Goal: Task Accomplishment & Management: Manage account settings

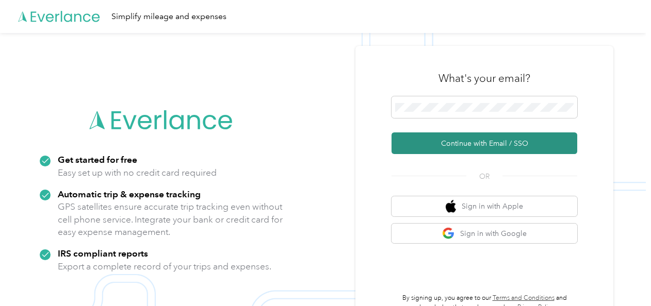
click at [480, 147] on button "Continue with Email / SSO" at bounding box center [484, 143] width 186 height 22
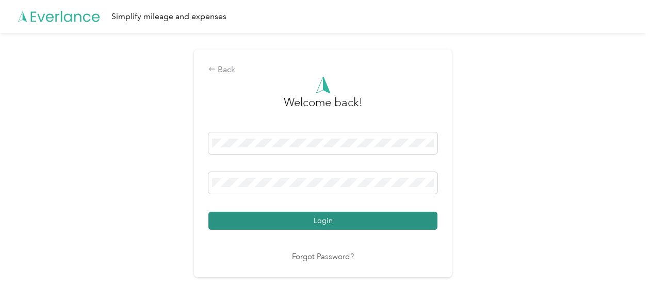
click at [317, 221] on button "Login" at bounding box center [322, 221] width 229 height 18
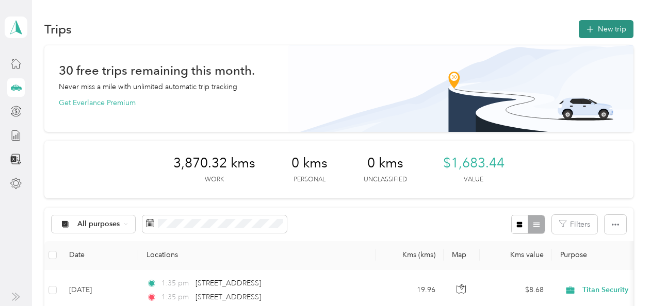
click at [597, 30] on button "New trip" at bounding box center [605, 29] width 55 height 18
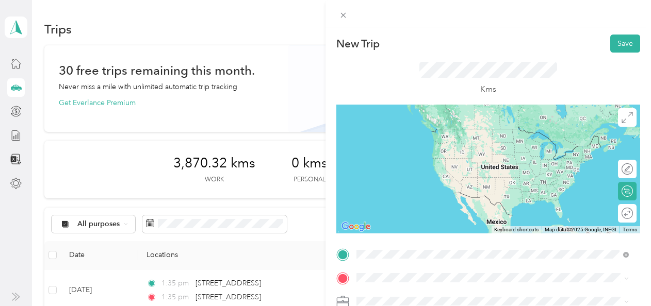
click at [441, 128] on span "[STREET_ADDRESS]" at bounding box center [408, 128] width 65 height 9
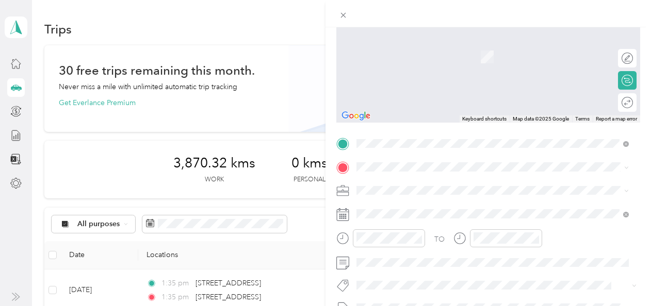
scroll to position [115, 0]
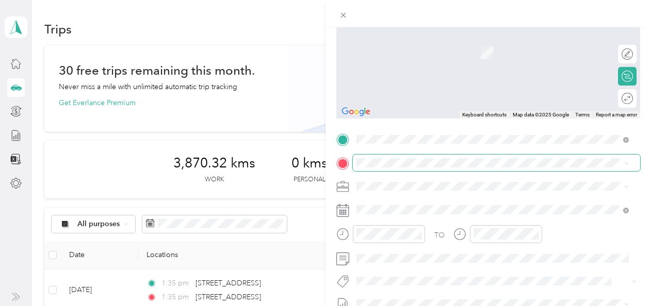
click at [478, 155] on span at bounding box center [496, 163] width 287 height 16
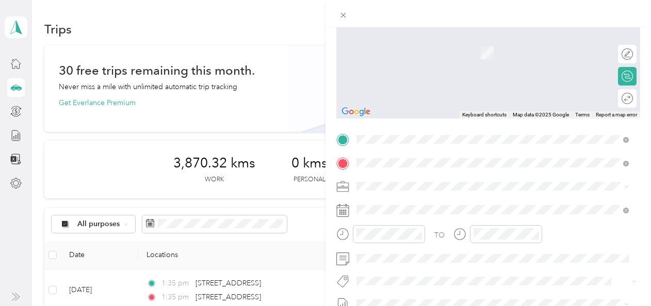
click at [441, 202] on span "[STREET_ADDRESS]" at bounding box center [408, 199] width 65 height 9
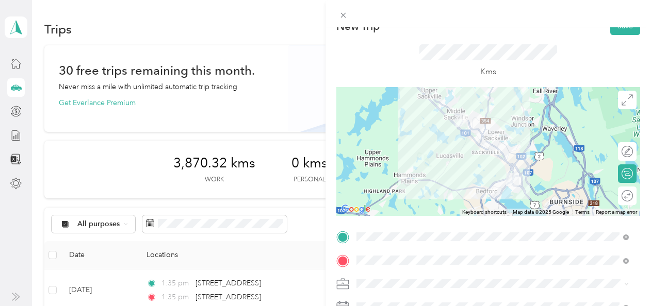
scroll to position [9, 0]
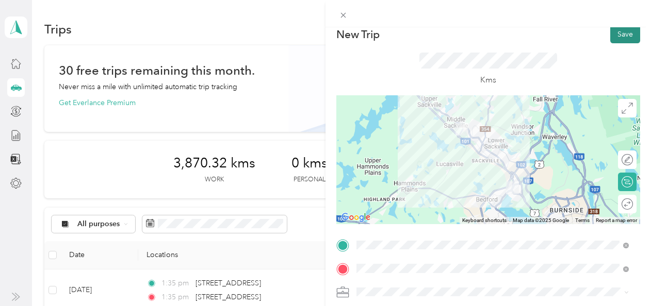
click at [610, 32] on button "Save" at bounding box center [625, 34] width 30 height 18
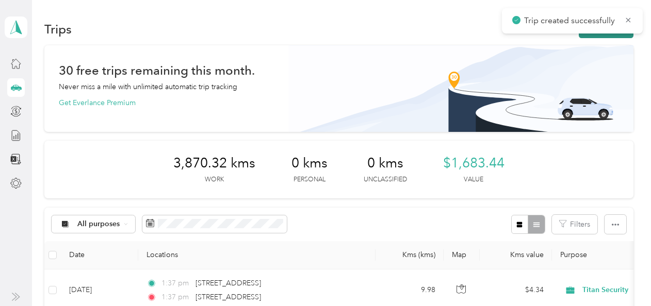
click at [592, 35] on button "New trip" at bounding box center [605, 29] width 55 height 18
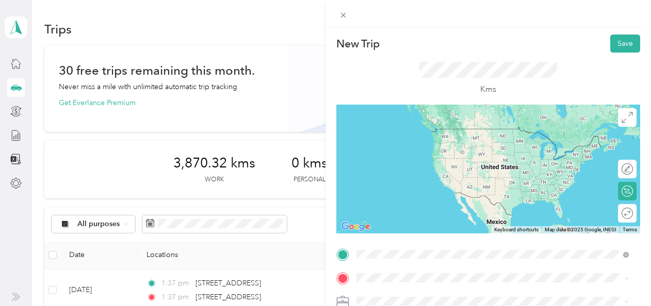
click at [435, 142] on span "[STREET_ADDRESS]" at bounding box center [408, 139] width 65 height 9
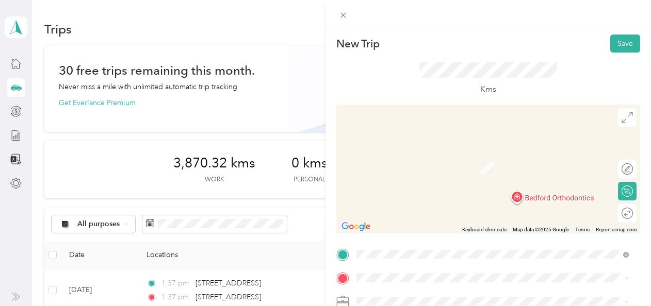
click at [430, 153] on span "[STREET_ADDRESS]" at bounding box center [408, 148] width 65 height 9
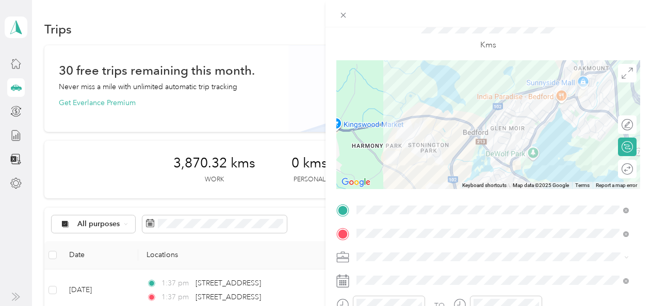
scroll to position [47, 0]
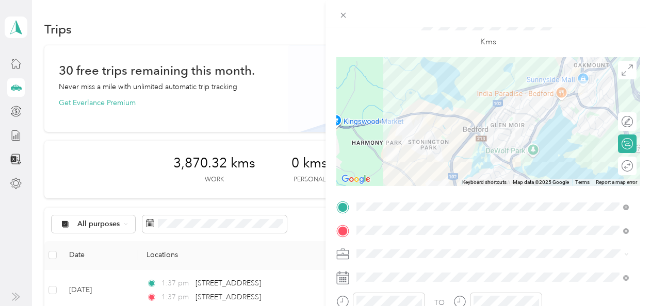
click at [528, 138] on div at bounding box center [488, 121] width 304 height 129
click at [526, 138] on div at bounding box center [488, 121] width 304 height 129
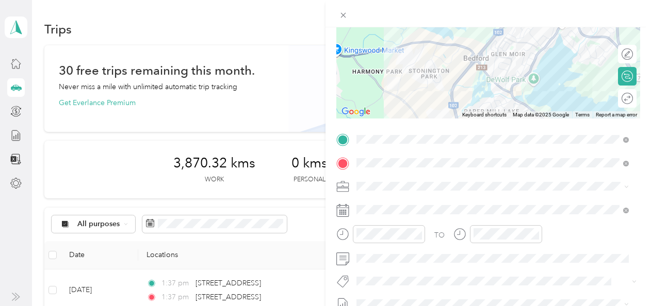
scroll to position [126, 0]
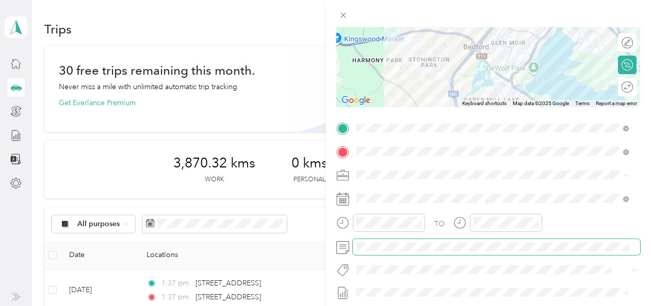
click at [443, 252] on span at bounding box center [496, 247] width 287 height 16
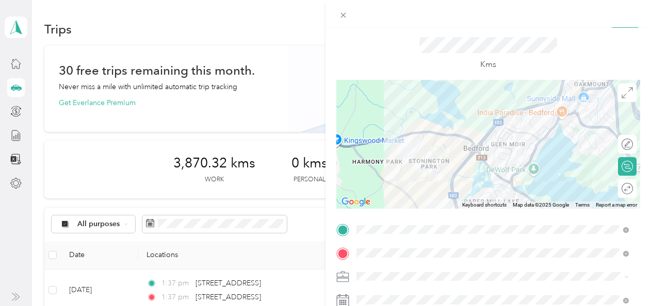
scroll to position [0, 0]
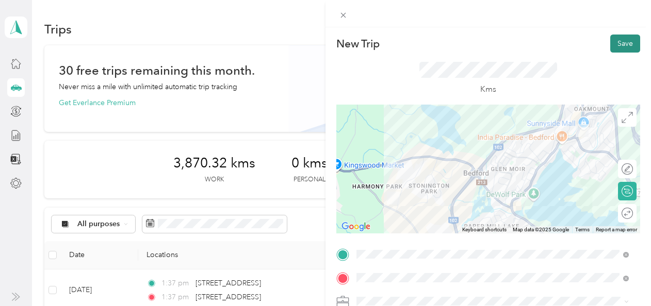
click at [611, 47] on button "Save" at bounding box center [625, 44] width 30 height 18
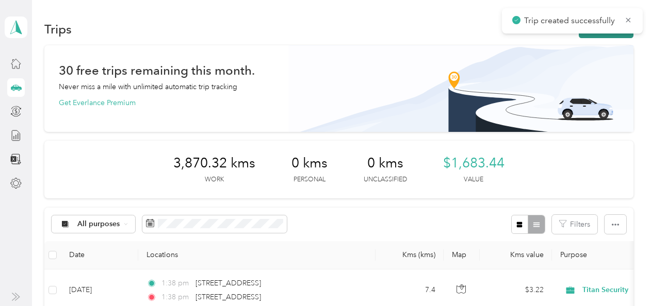
click at [600, 33] on button "New trip" at bounding box center [605, 29] width 55 height 18
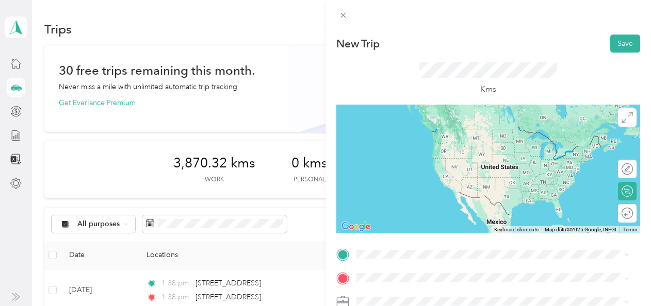
click at [441, 132] on span "[STREET_ADDRESS]" at bounding box center [408, 127] width 65 height 9
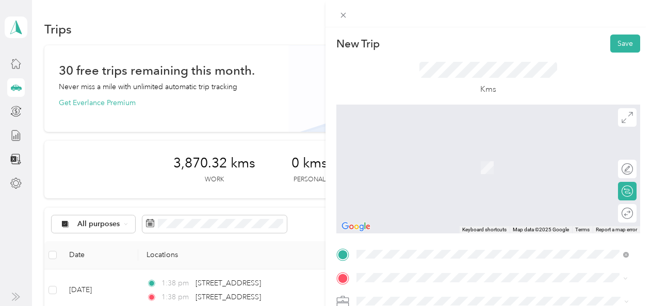
click at [442, 163] on li "[STREET_ADDRESS]" at bounding box center [492, 152] width 279 height 21
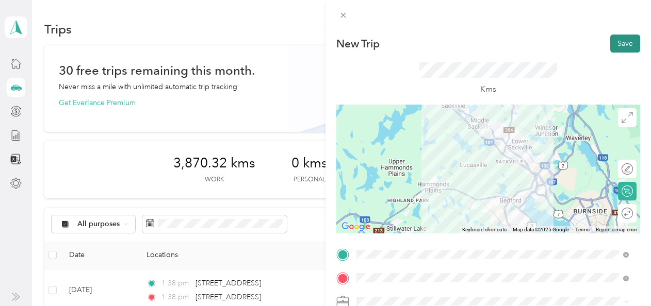
click at [621, 47] on button "Save" at bounding box center [625, 44] width 30 height 18
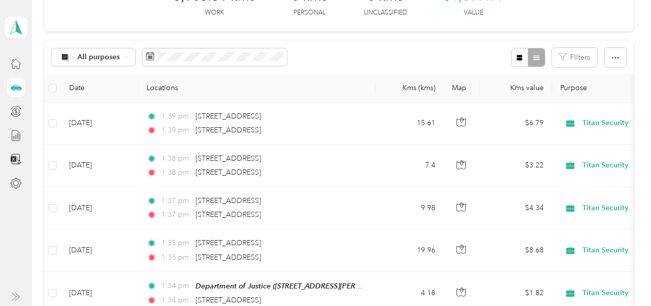
scroll to position [66, 0]
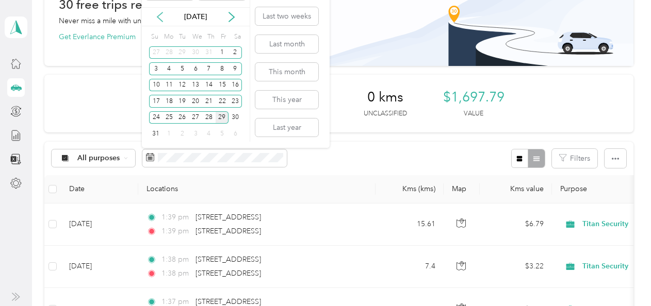
click at [162, 18] on icon at bounding box center [160, 17] width 10 height 10
click at [154, 53] on div "1" at bounding box center [155, 52] width 13 height 13
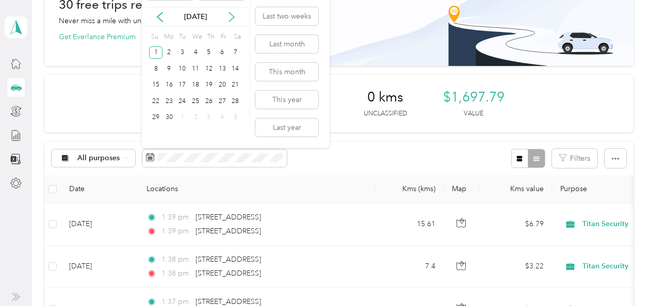
click at [229, 18] on icon at bounding box center [231, 17] width 10 height 10
click at [226, 117] on div "29" at bounding box center [221, 117] width 13 height 13
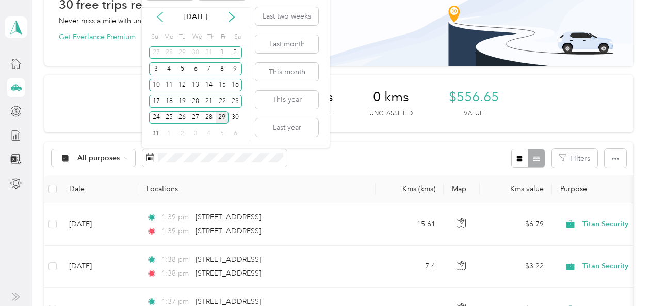
click at [162, 16] on icon at bounding box center [160, 17] width 10 height 10
click at [156, 54] on div "1" at bounding box center [155, 52] width 13 height 13
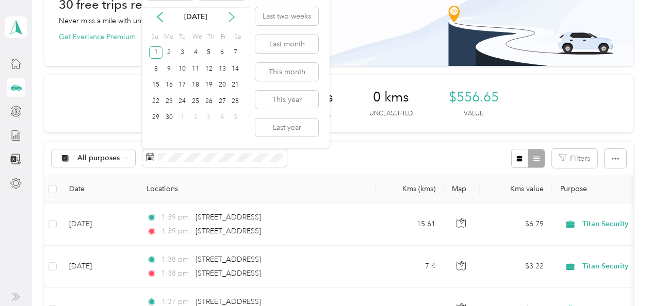
click at [234, 20] on icon at bounding box center [231, 17] width 10 height 10
click at [221, 53] on div "1" at bounding box center [221, 52] width 13 height 13
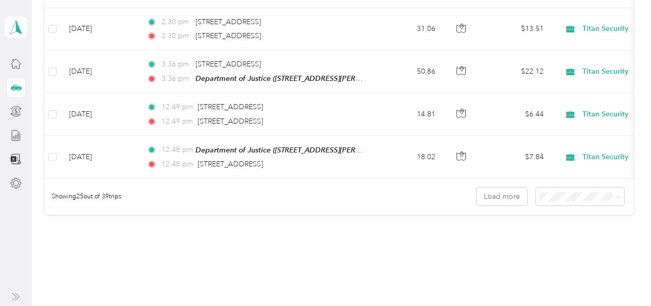
scroll to position [1159, 0]
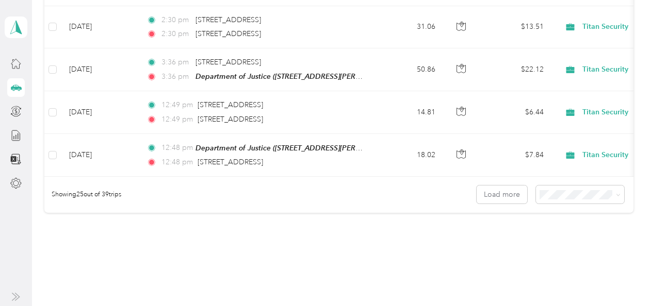
click at [565, 229] on span "50 per load" at bounding box center [559, 228] width 38 height 9
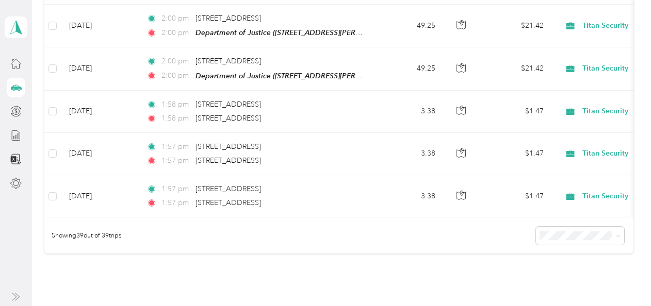
scroll to position [1702, 0]
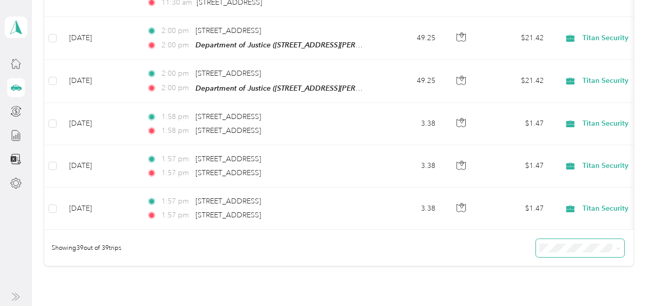
click at [592, 239] on span at bounding box center [580, 248] width 88 height 18
click at [577, 291] on span "100 per load" at bounding box center [561, 293] width 42 height 9
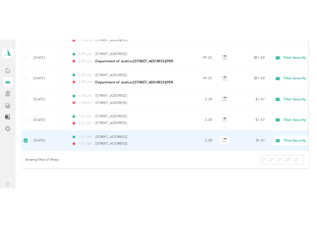
scroll to position [1701, 0]
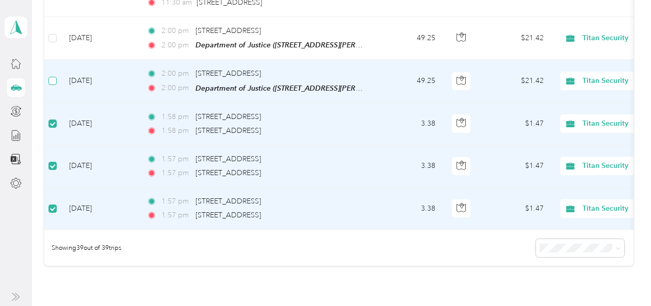
click at [53, 75] on label at bounding box center [52, 80] width 8 height 11
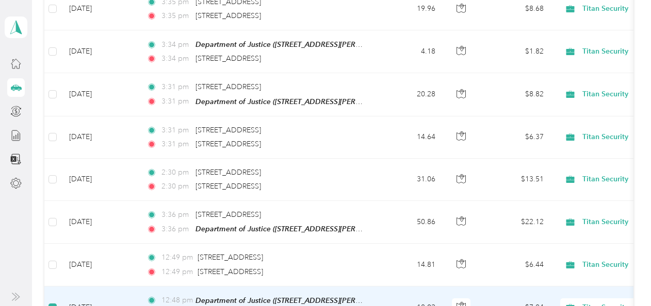
scroll to position [1005, 0]
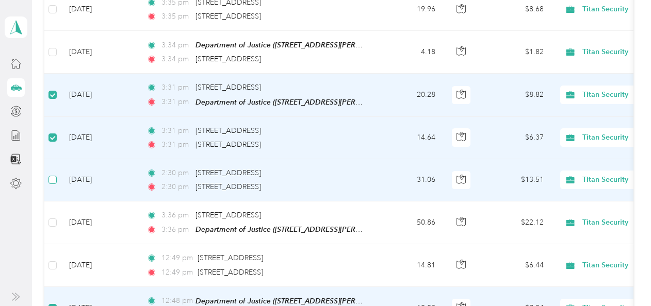
click at [54, 174] on label at bounding box center [52, 179] width 8 height 11
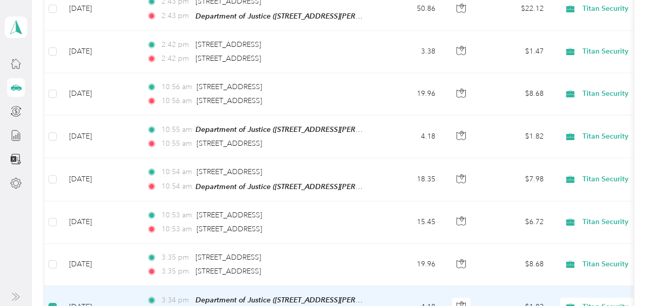
scroll to position [743, 0]
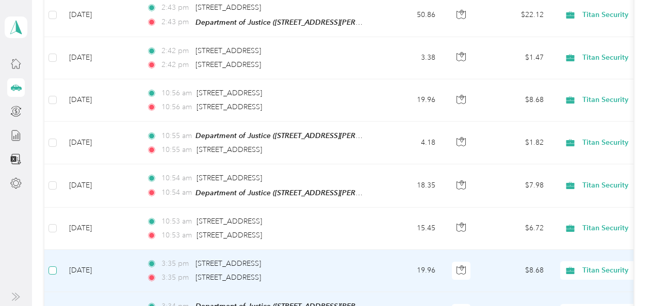
click at [54, 265] on label at bounding box center [52, 270] width 8 height 11
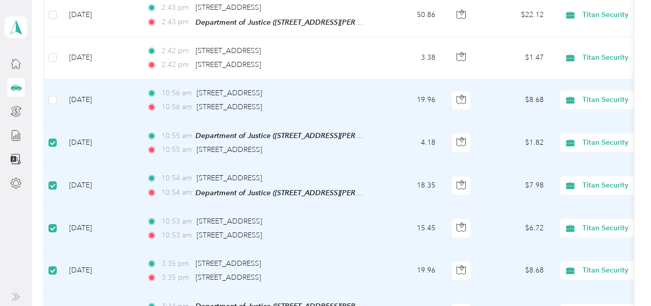
click at [53, 88] on td at bounding box center [52, 100] width 16 height 42
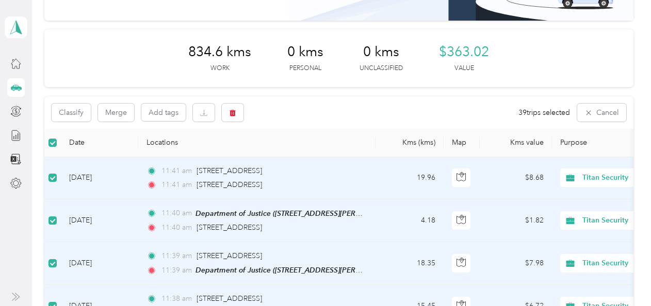
scroll to position [91, 0]
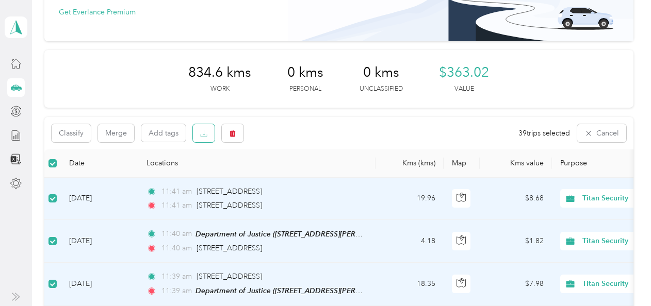
click at [204, 129] on span "button" at bounding box center [203, 133] width 7 height 9
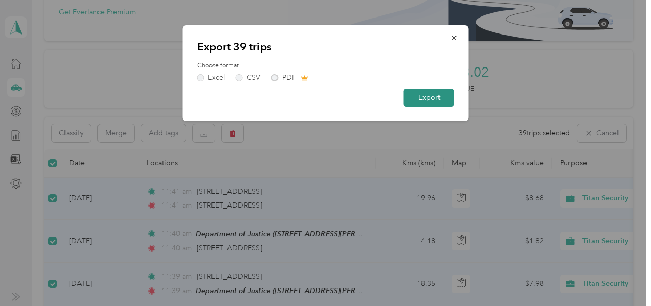
click at [421, 95] on button "Export" at bounding box center [429, 98] width 51 height 18
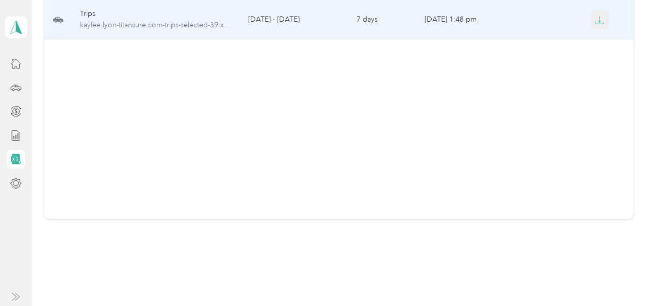
click at [597, 16] on icon "button" at bounding box center [598, 19] width 9 height 9
